Goal: Communication & Community: Share content

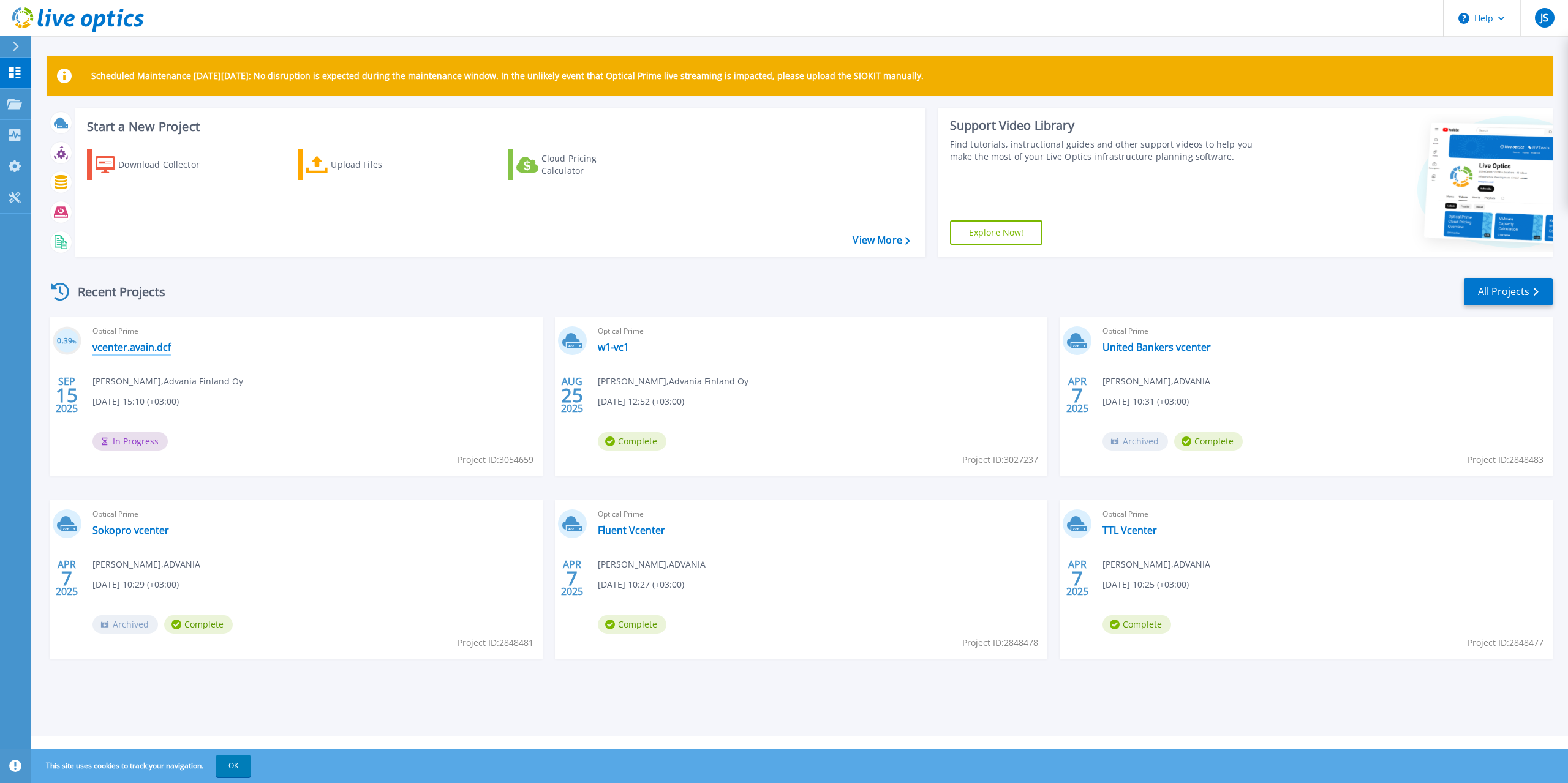
click at [167, 350] on link "vcenter.avain.dcf" at bounding box center [131, 347] width 78 height 12
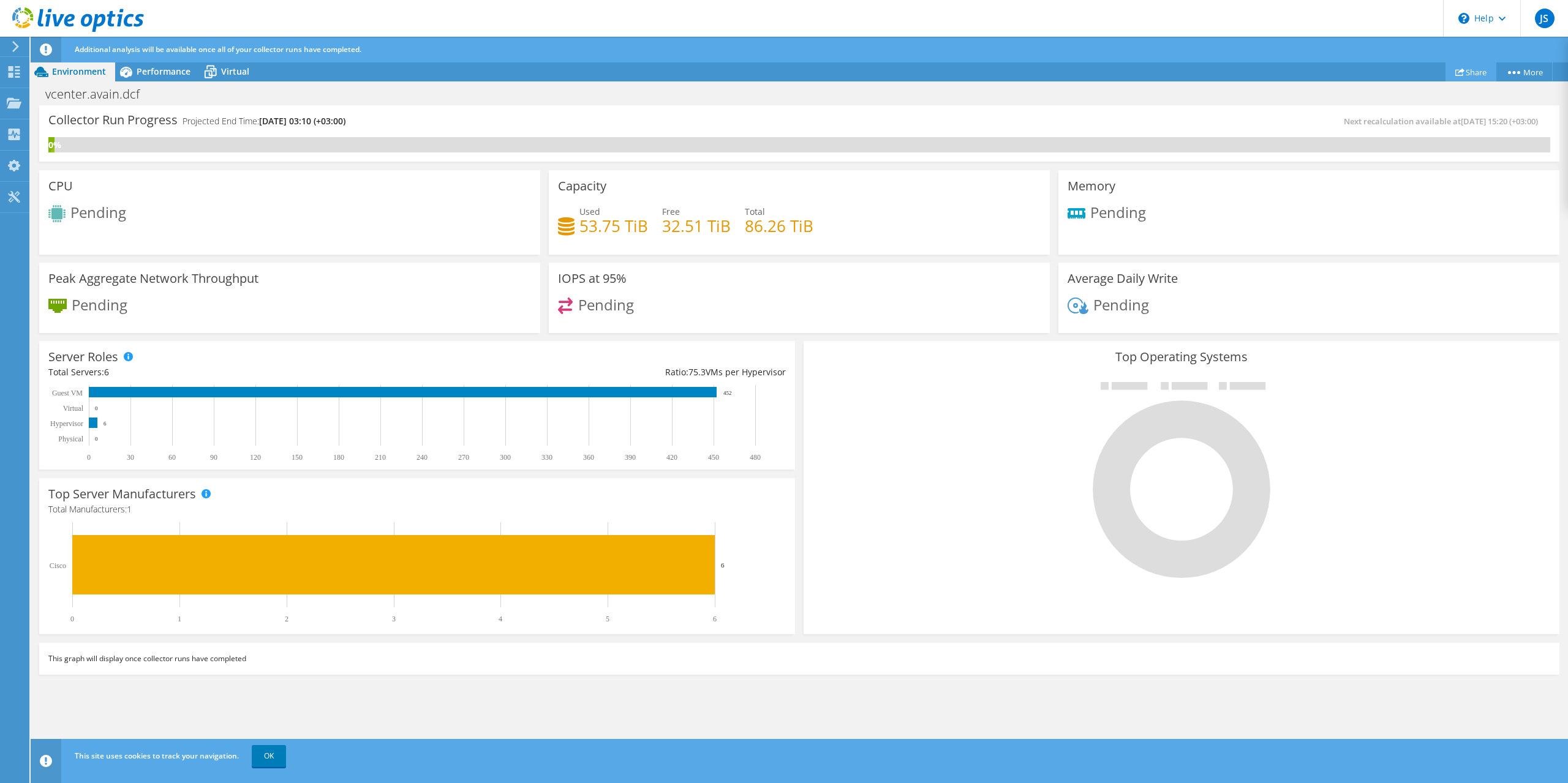
click at [1462, 69] on link "Share" at bounding box center [1471, 72] width 50 height 19
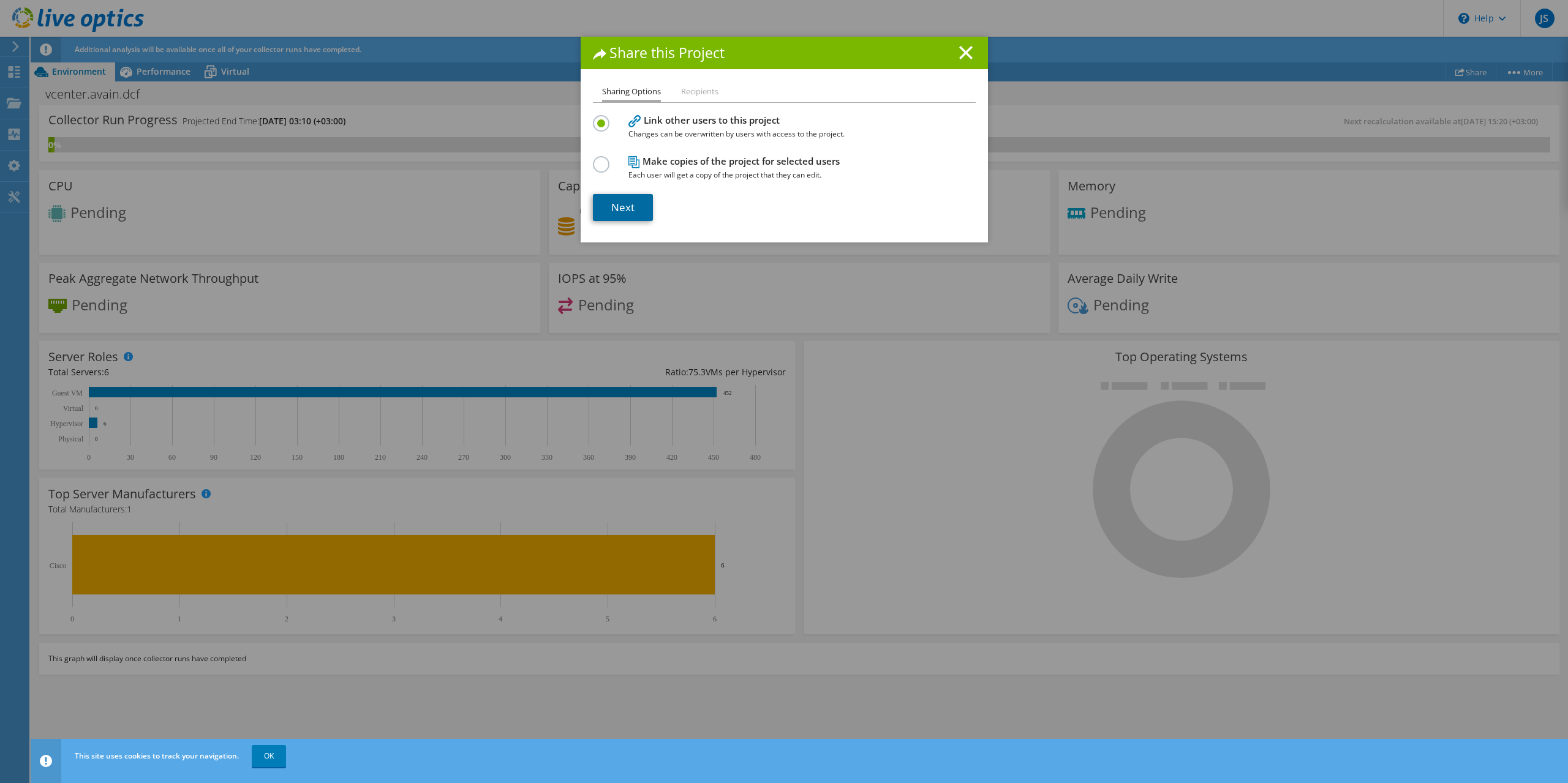
click at [615, 206] on link "Next" at bounding box center [622, 207] width 60 height 27
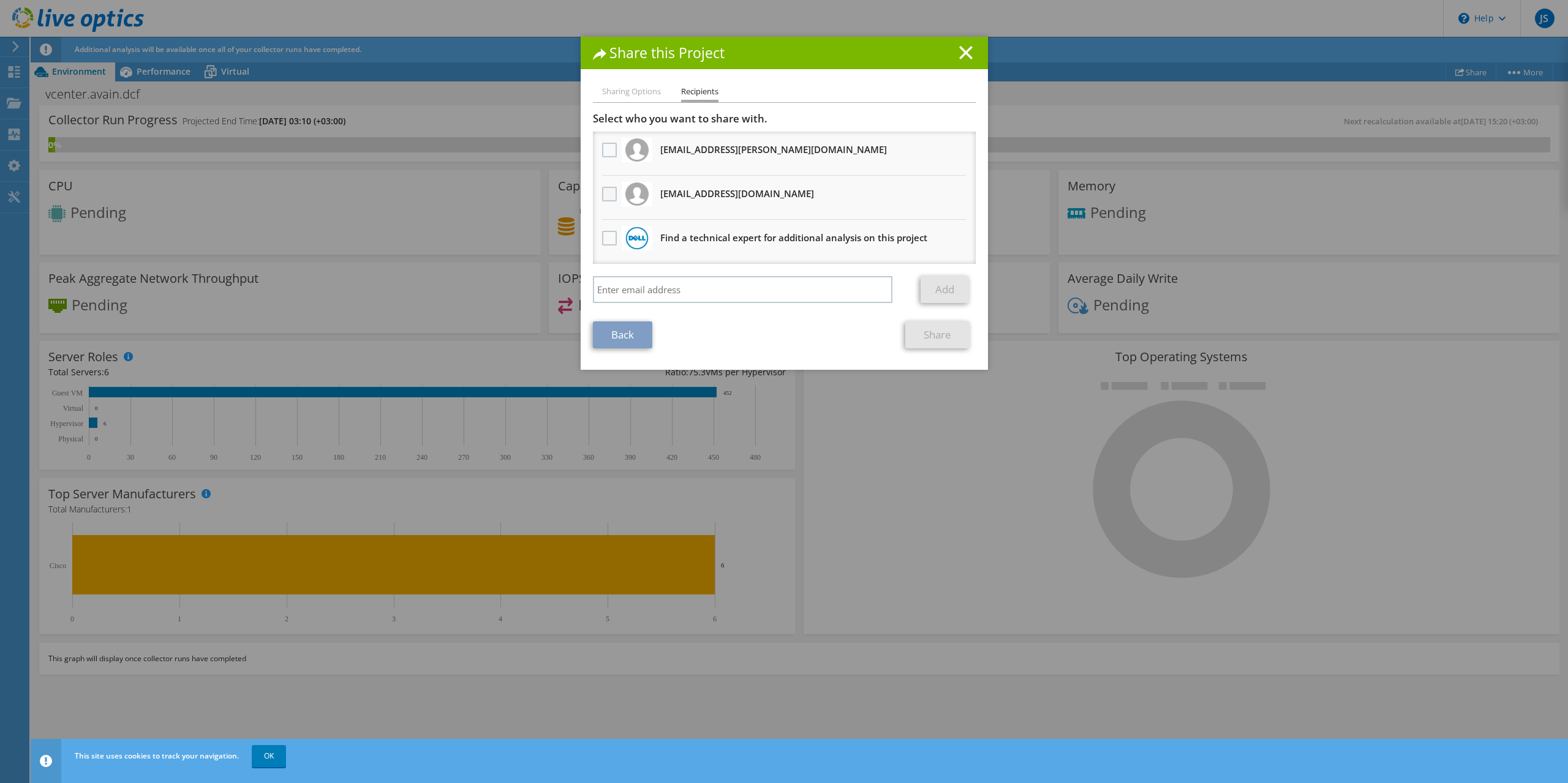
click at [612, 194] on label at bounding box center [610, 195] width 17 height 15
click at [0, 0] on input "checkbox" at bounding box center [0, 0] width 0 height 0
click at [946, 338] on link "Share" at bounding box center [937, 334] width 64 height 27
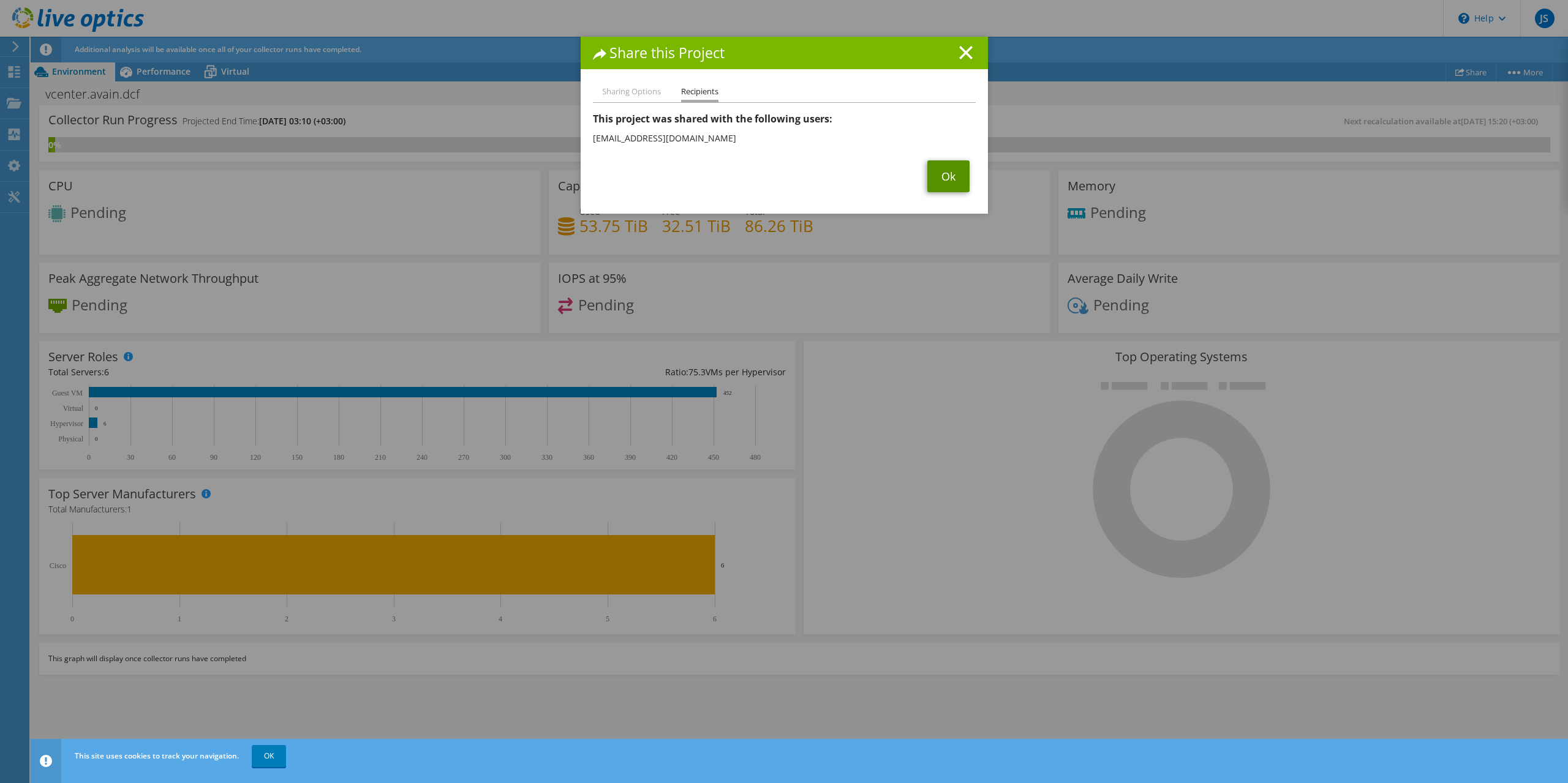
click at [943, 184] on link "Ok" at bounding box center [948, 176] width 42 height 32
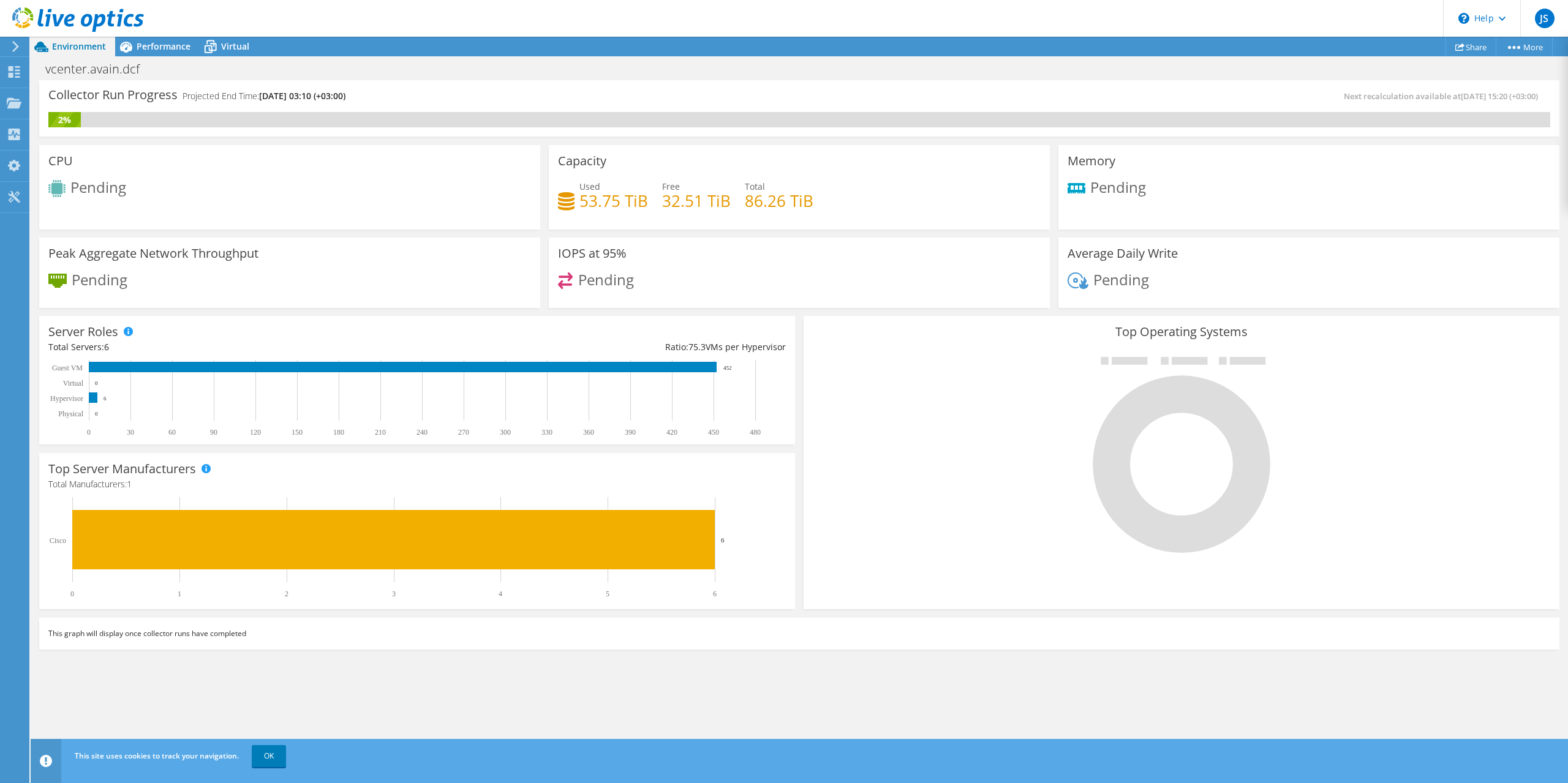
click at [529, 94] on div "Collector Run Progress Projected End Time: [DATE] 03:10 (+03:00)" at bounding box center [424, 100] width 751 height 23
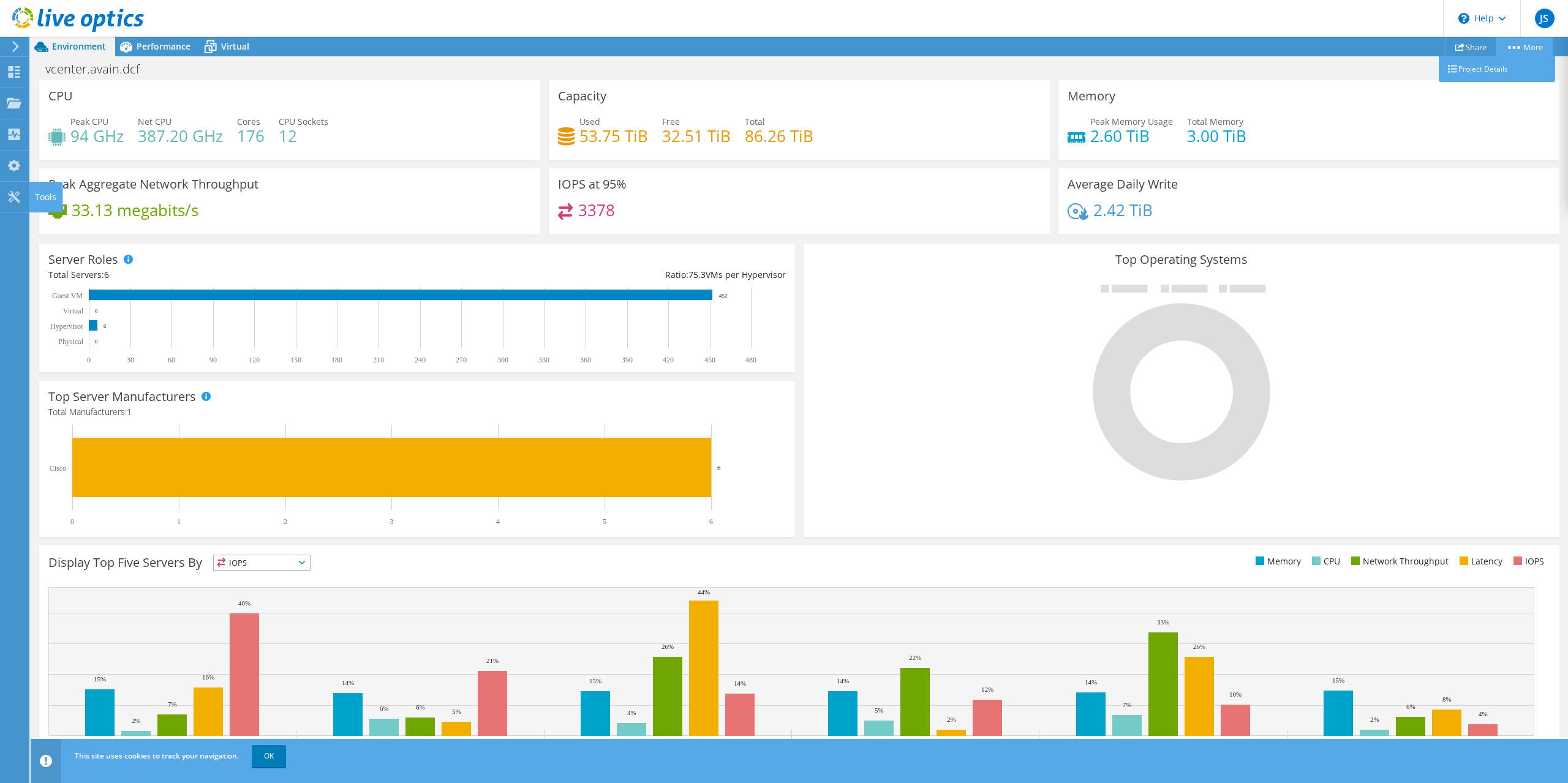
click at [1518, 46] on icon at bounding box center [1514, 47] width 12 height 3
click at [1532, 50] on link "More" at bounding box center [1524, 47] width 57 height 19
click at [9, 45] on div at bounding box center [13, 47] width 14 height 11
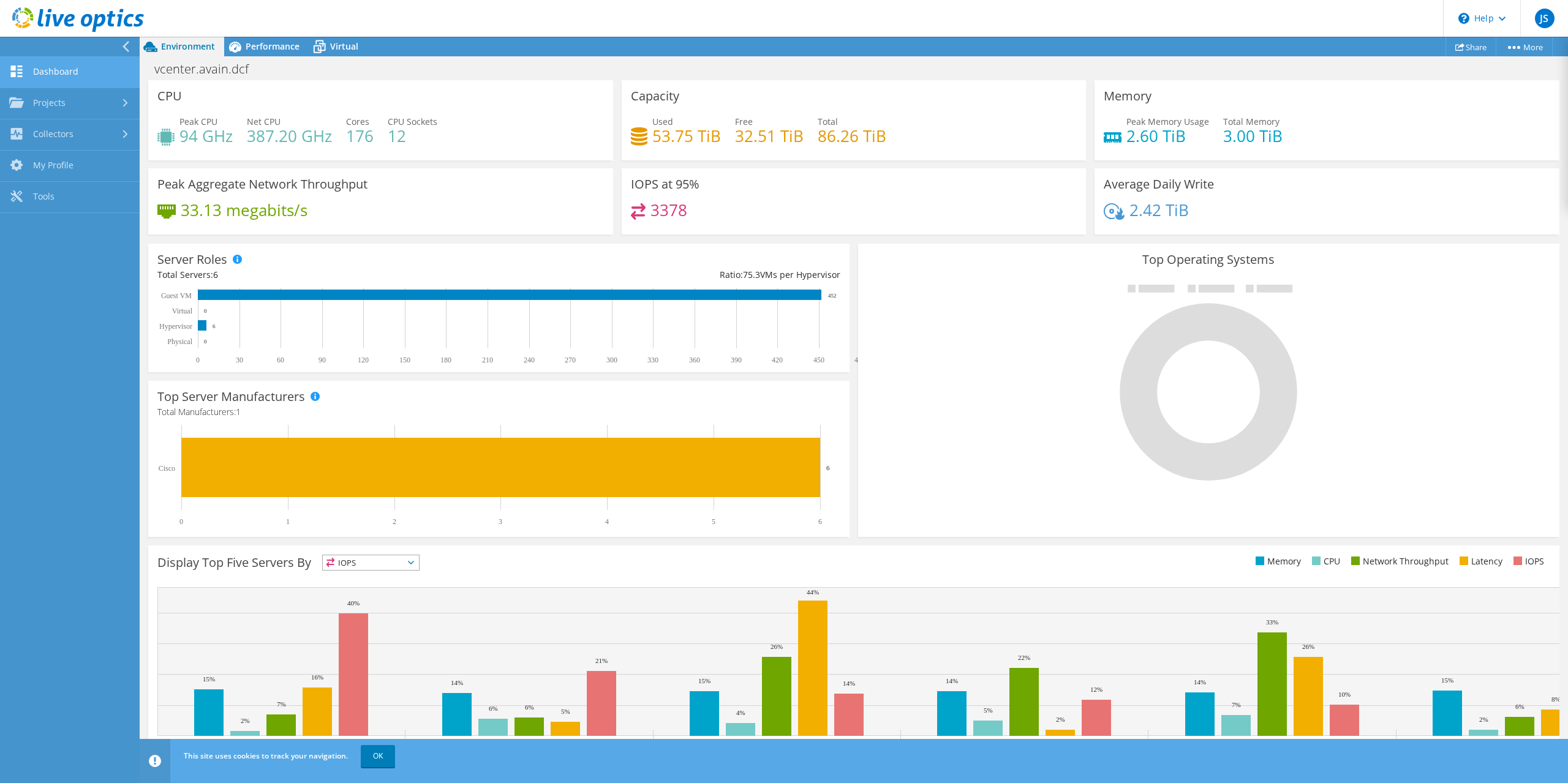
click at [68, 65] on link "Dashboard" at bounding box center [70, 73] width 140 height 31
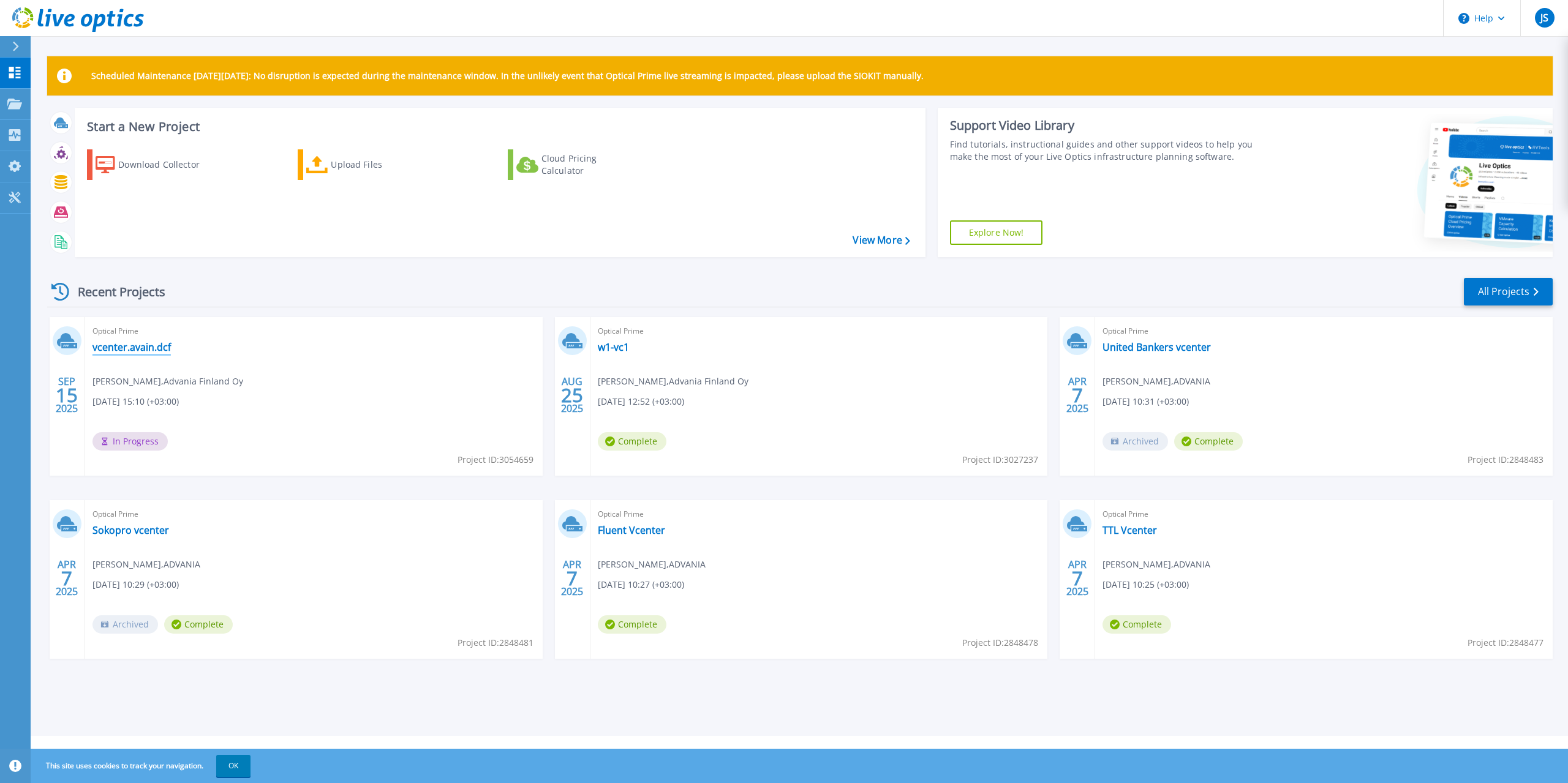
click at [125, 349] on link "vcenter.avain.dcf" at bounding box center [131, 347] width 78 height 12
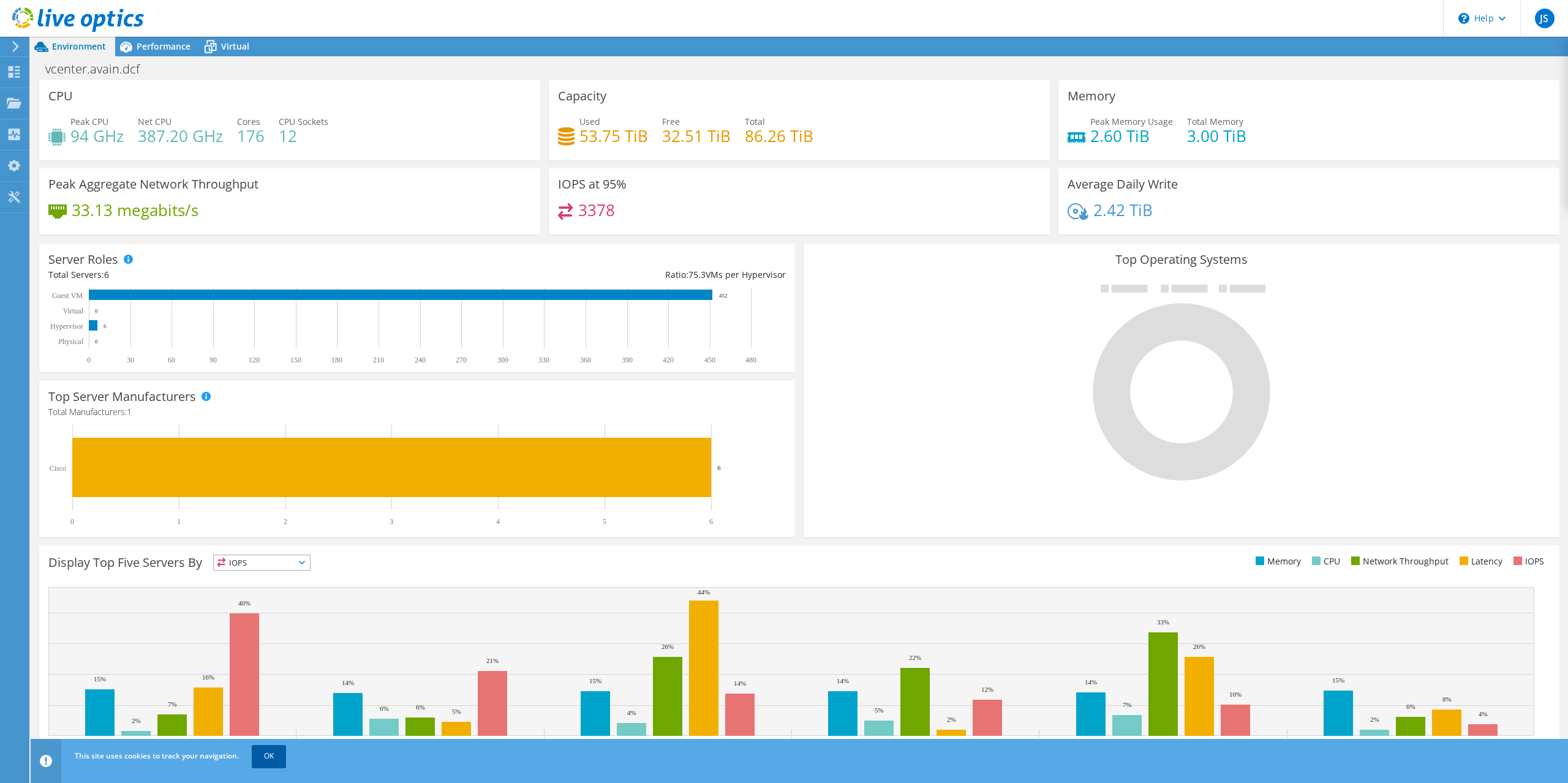
drag, startPoint x: 84, startPoint y: 39, endPoint x: 270, endPoint y: 758, distance: 742.7
click at [270, 758] on link "OK" at bounding box center [268, 756] width 34 height 22
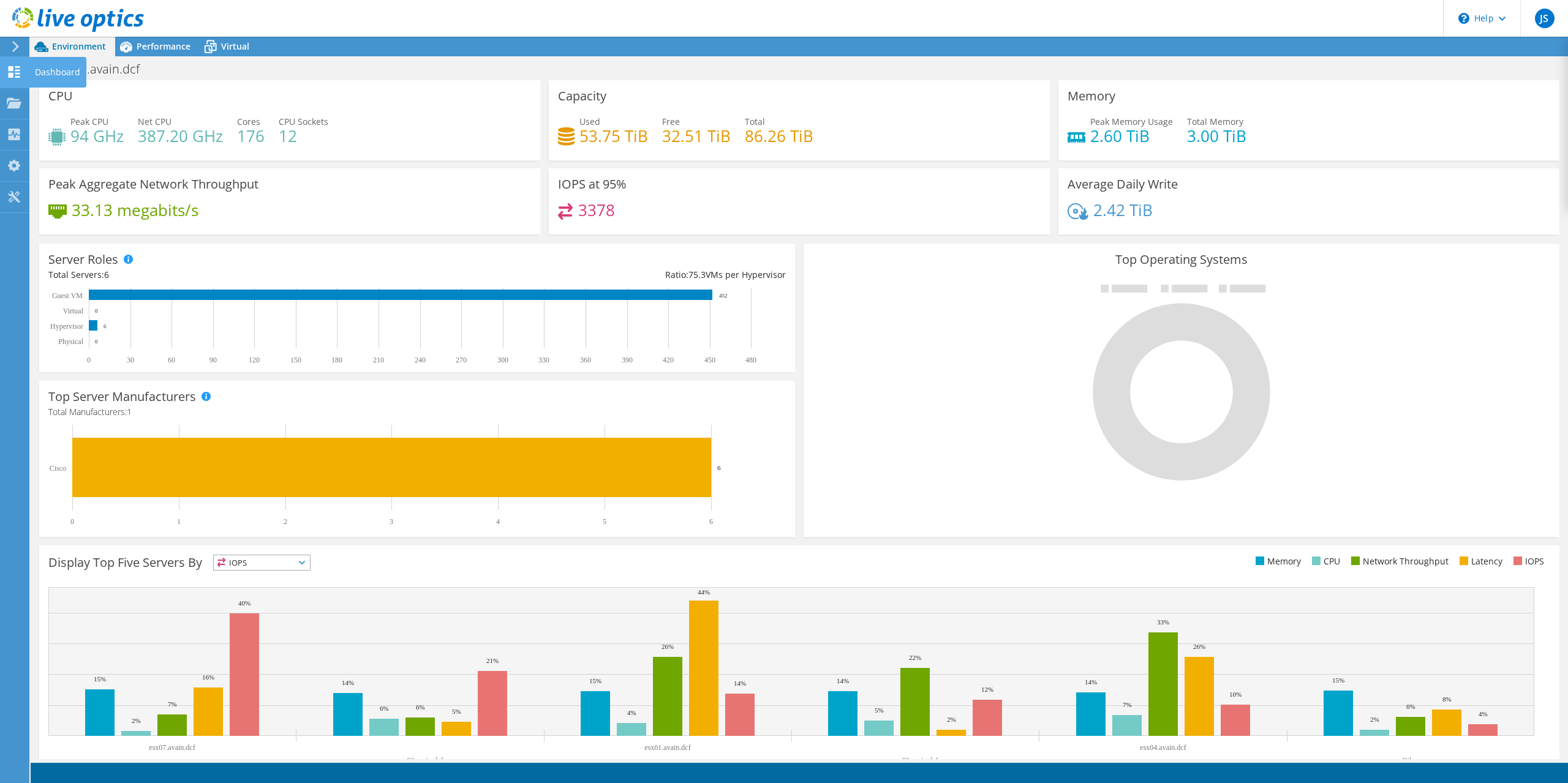
click at [12, 68] on use at bounding box center [14, 72] width 12 height 12
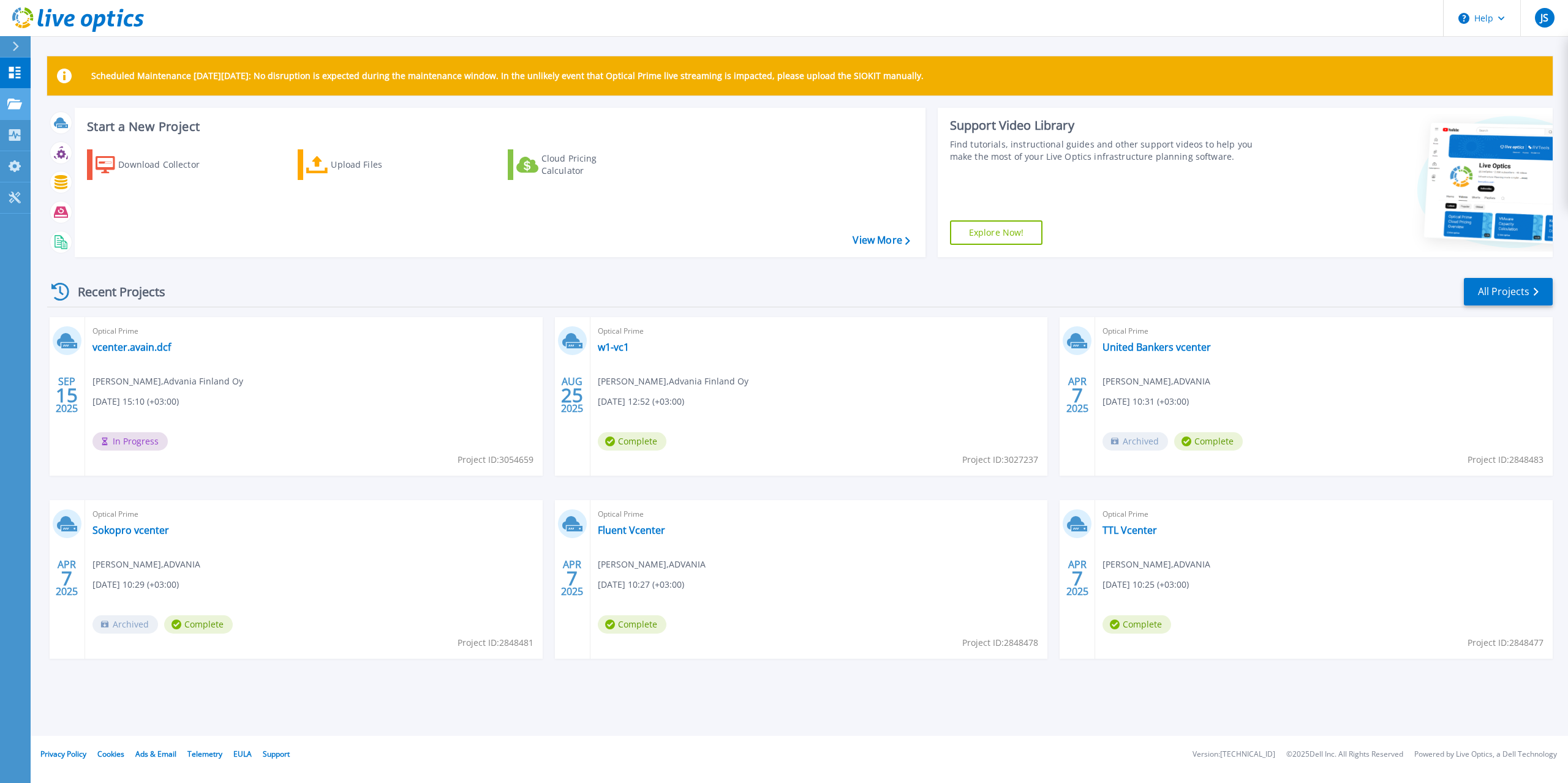
click at [15, 107] on icon at bounding box center [15, 103] width 15 height 10
click at [360, 285] on div "Recent Projects All Projects" at bounding box center [800, 292] width 1506 height 30
